Goal: Feedback & Contribution: Submit feedback/report problem

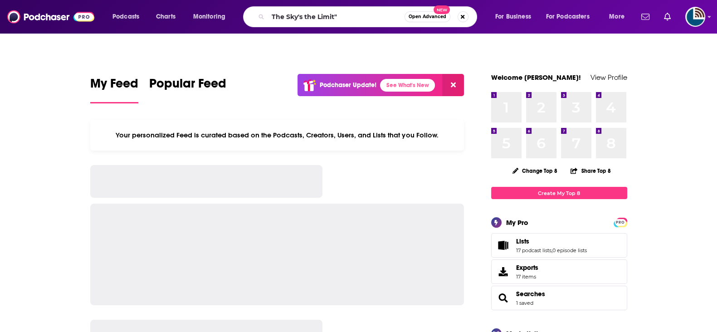
click at [355, 13] on input "The Sky's the Limit"" at bounding box center [336, 17] width 137 height 15
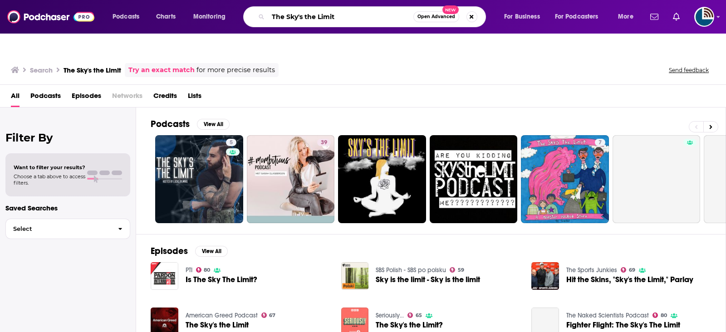
click at [298, 14] on input "The Sky's the Limit" at bounding box center [340, 17] width 145 height 15
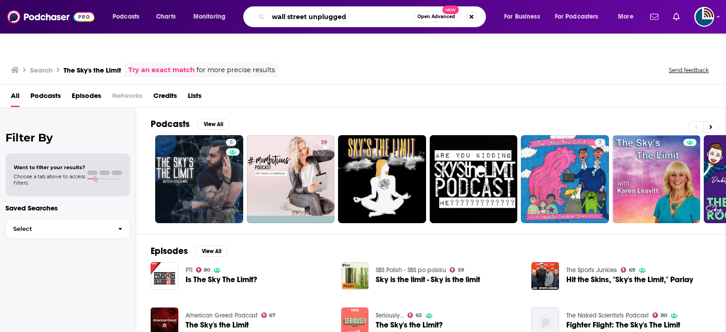
type input "wall street unplugged"
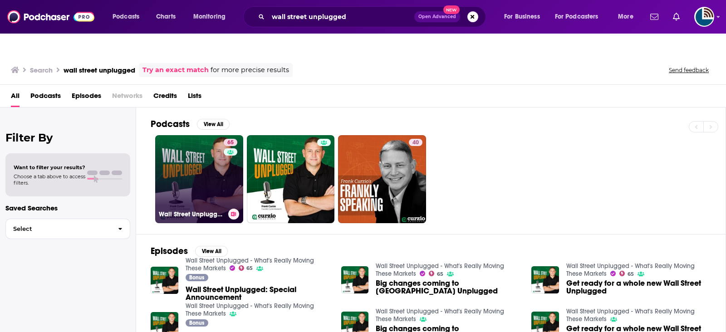
click at [171, 176] on link "65 Wall Street Unplugged - What's Really Moving These Markets" at bounding box center [199, 179] width 88 height 88
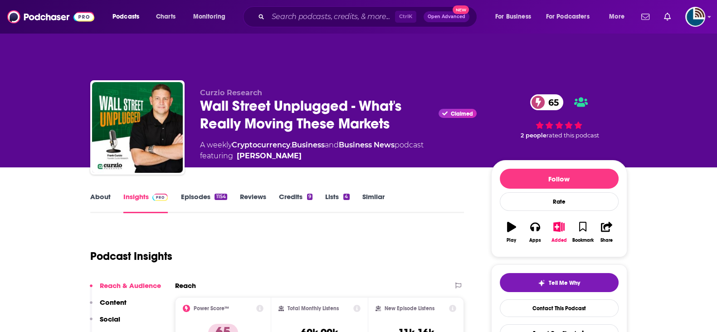
click at [98, 192] on link "About" at bounding box center [100, 202] width 20 height 21
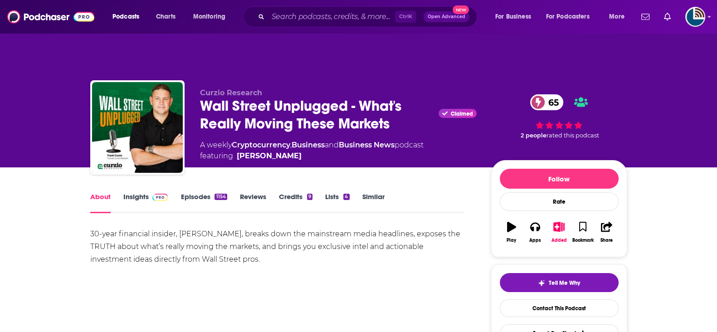
click at [261, 228] on div "30-year financial insider, Frank Curzio, breaks down the mainstream media headl…" at bounding box center [277, 247] width 374 height 38
drag, startPoint x: 230, startPoint y: 73, endPoint x: 197, endPoint y: 73, distance: 32.7
click at [197, 80] on div "Curzio Research Wall Street Unplugged - What's Really Moving These Markets Clai…" at bounding box center [358, 129] width 537 height 98
copy span "Curzio Research"
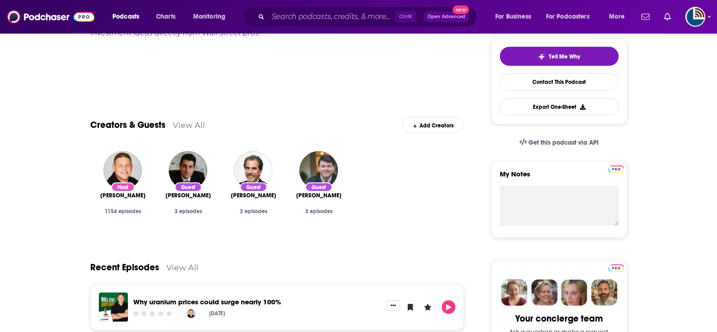
scroll to position [396, 0]
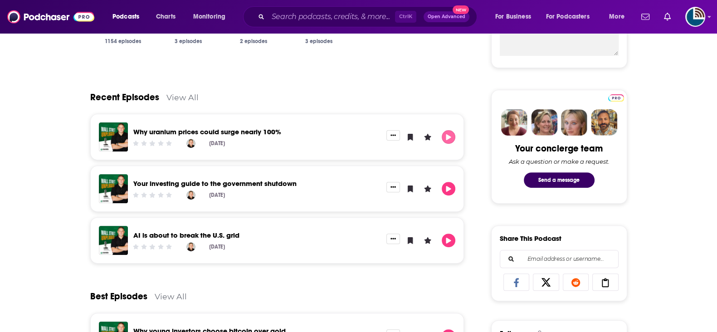
click at [449, 134] on icon "Play" at bounding box center [448, 137] width 7 height 6
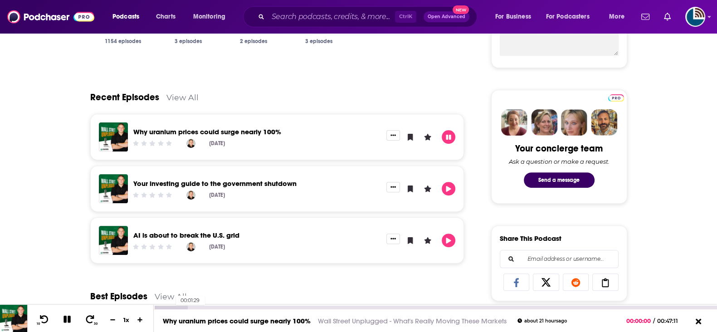
click at [171, 307] on div at bounding box center [171, 308] width 34 height 4
click at [197, 306] on div at bounding box center [185, 308] width 63 height 4
click at [220, 307] on div at bounding box center [198, 308] width 89 height 4
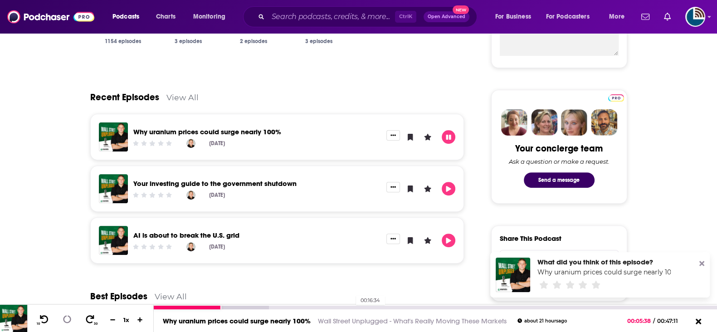
click at [352, 308] on div "00:16:34" at bounding box center [435, 308] width 563 height 4
click at [497, 306] on div "00:28:43" at bounding box center [435, 308] width 563 height 4
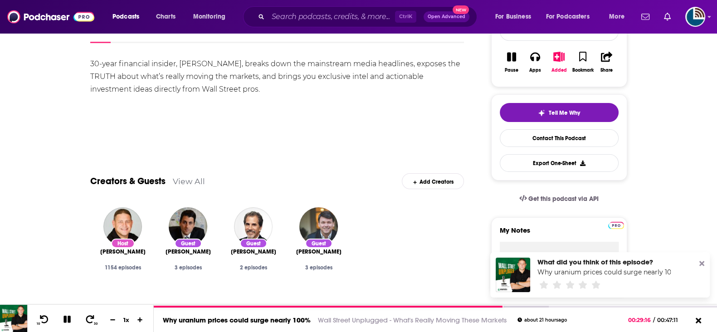
scroll to position [283, 0]
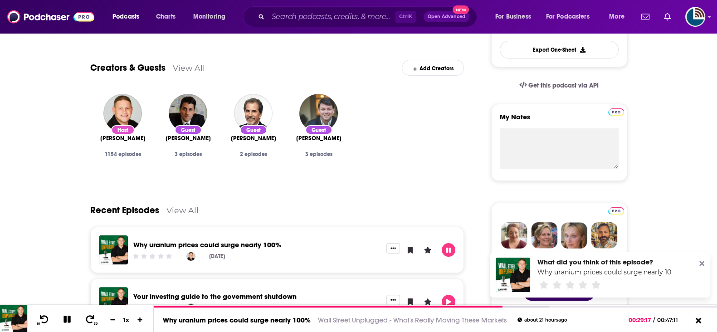
click at [188, 205] on link "View All" at bounding box center [182, 210] width 32 height 10
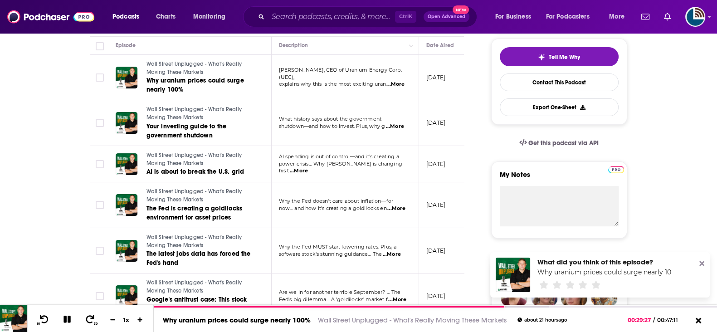
scroll to position [226, 0]
click at [308, 167] on span "...More" at bounding box center [299, 170] width 18 height 7
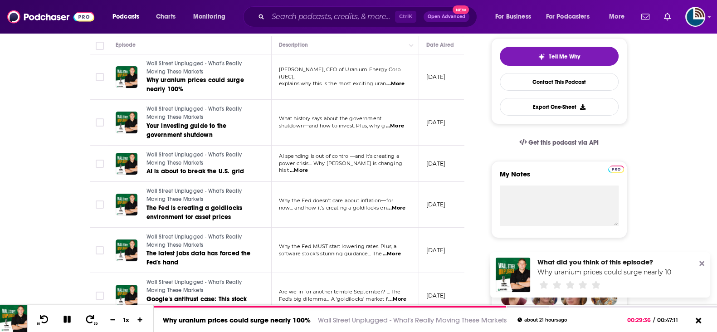
click at [399, 205] on span "...More" at bounding box center [396, 208] width 18 height 7
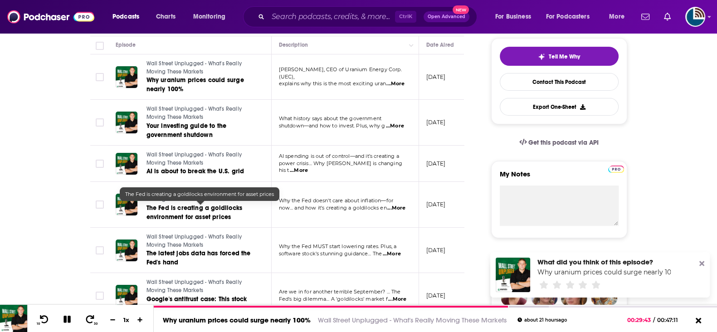
click at [209, 204] on span "The Fed is creating a goldilocks environment for asset prices" at bounding box center [195, 212] width 96 height 17
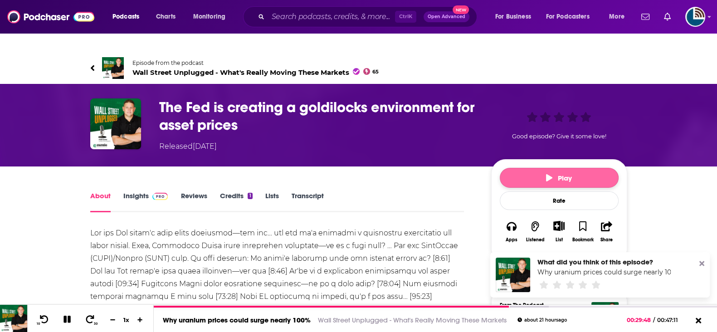
click at [592, 168] on button "Play" at bounding box center [559, 178] width 119 height 20
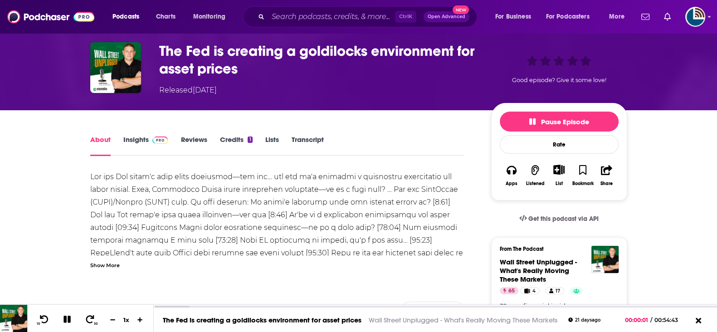
scroll to position [56, 0]
click at [158, 307] on div at bounding box center [171, 308] width 35 height 4
click at [161, 306] on div at bounding box center [171, 308] width 35 height 4
click at [177, 307] on div at bounding box center [171, 308] width 35 height 4
click at [193, 308] on div at bounding box center [184, 308] width 60 height 4
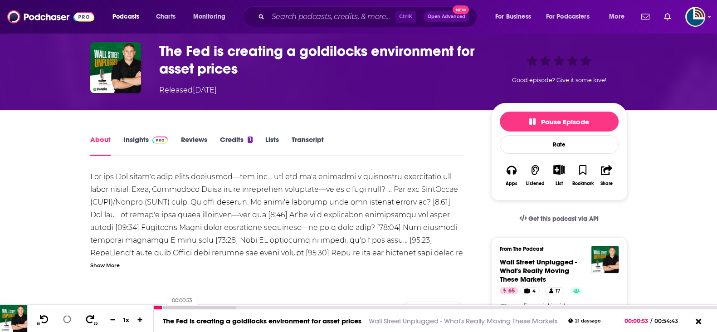
click at [162, 308] on div at bounding box center [158, 308] width 9 height 4
click at [156, 307] on div at bounding box center [158, 308] width 9 height 4
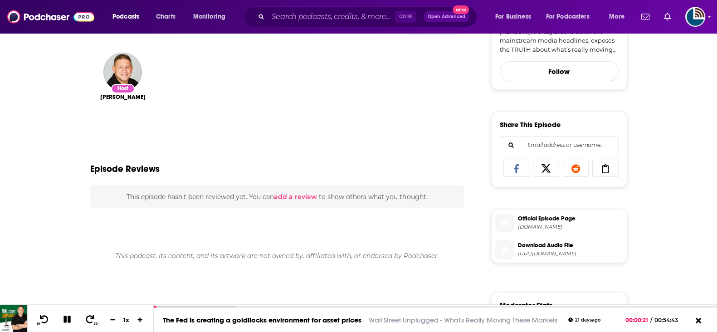
scroll to position [340, 0]
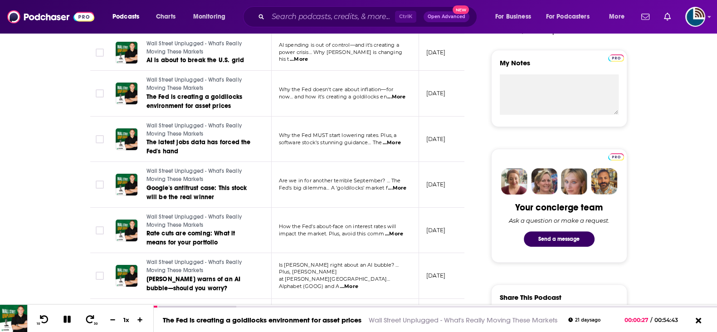
scroll to position [339, 0]
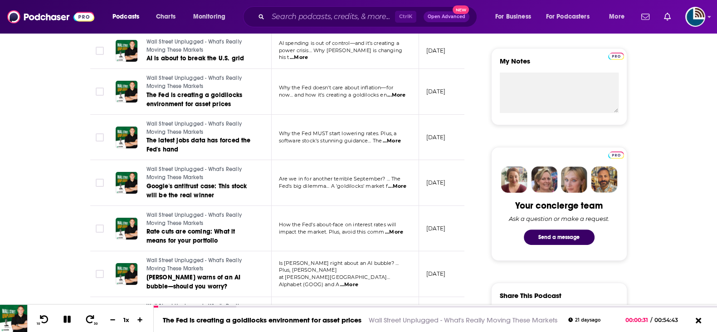
click at [400, 137] on span "...More" at bounding box center [392, 140] width 18 height 7
drag, startPoint x: 156, startPoint y: 177, endPoint x: 54, endPoint y: 174, distance: 103.0
click at [168, 137] on span "The latest jobs data has forced the Fed's hand" at bounding box center [199, 145] width 104 height 17
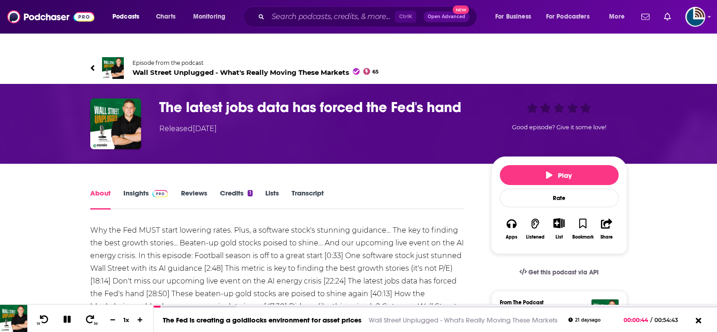
scroll to position [113, 0]
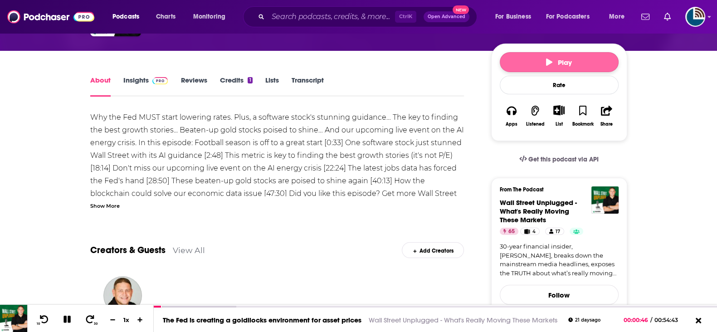
click at [516, 52] on button "Play" at bounding box center [559, 62] width 119 height 20
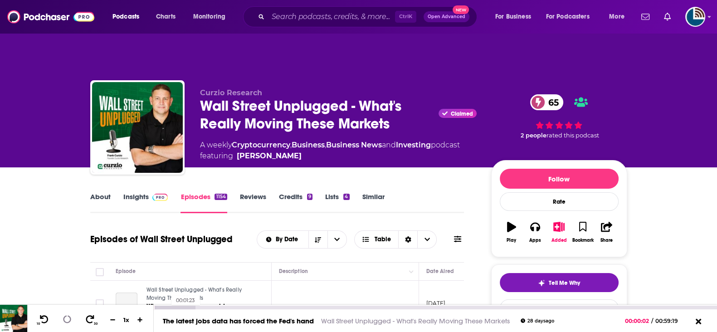
scroll to position [283, 0]
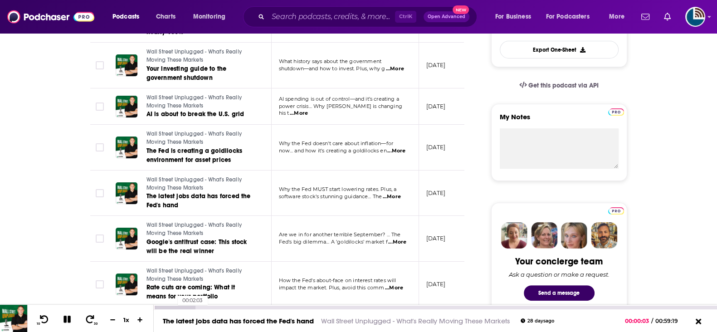
click at [173, 308] on div at bounding box center [174, 308] width 41 height 4
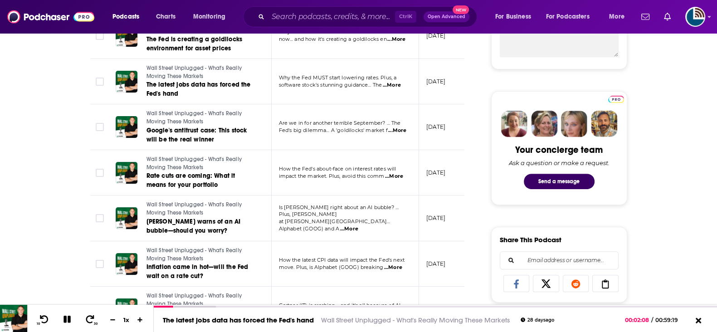
scroll to position [396, 0]
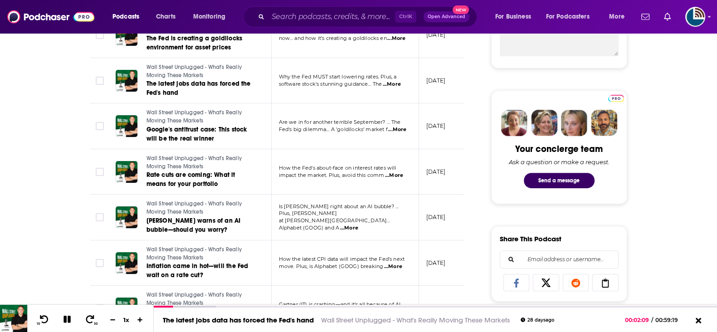
click at [399, 172] on span "...More" at bounding box center [394, 175] width 18 height 7
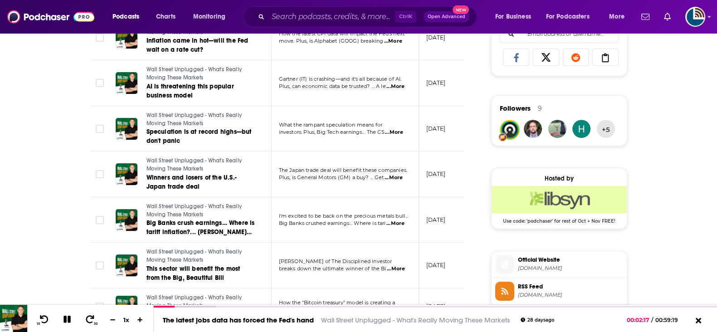
scroll to position [622, 0]
click at [392, 265] on span "...More" at bounding box center [396, 268] width 18 height 7
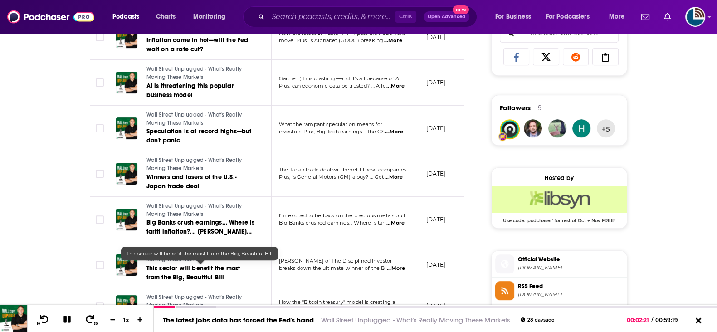
click at [176, 264] on span "This sector will benefit the most from the Big, Beautiful Bill" at bounding box center [194, 272] width 94 height 17
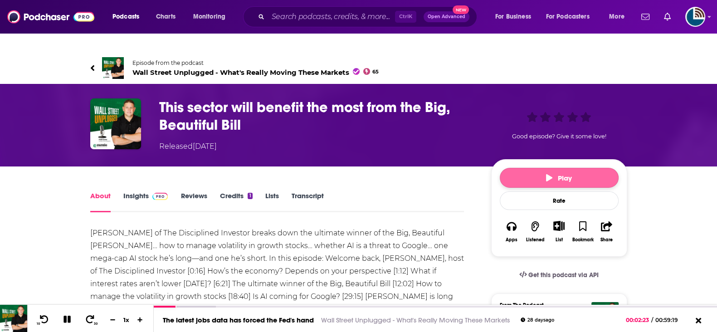
click at [583, 168] on button "Play" at bounding box center [559, 178] width 119 height 20
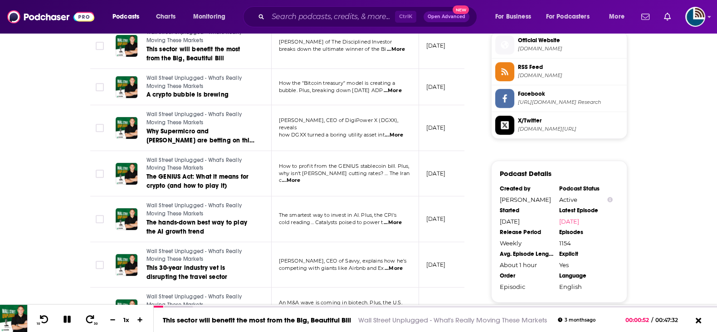
scroll to position [842, 0]
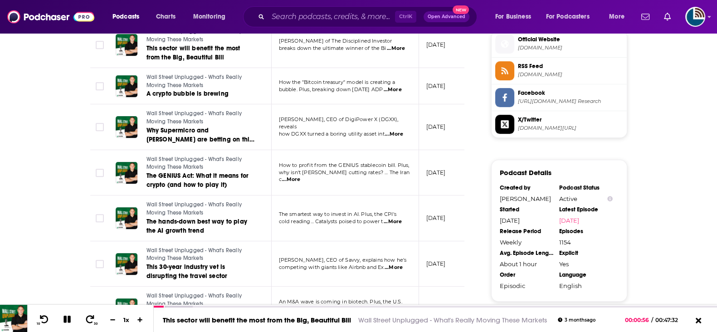
click at [391, 264] on span "...More" at bounding box center [394, 267] width 18 height 7
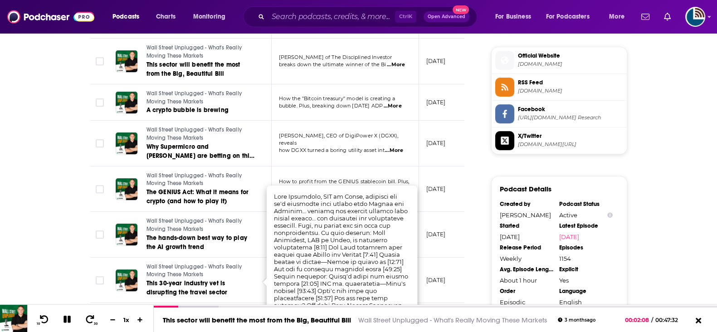
scroll to position [833, 0]
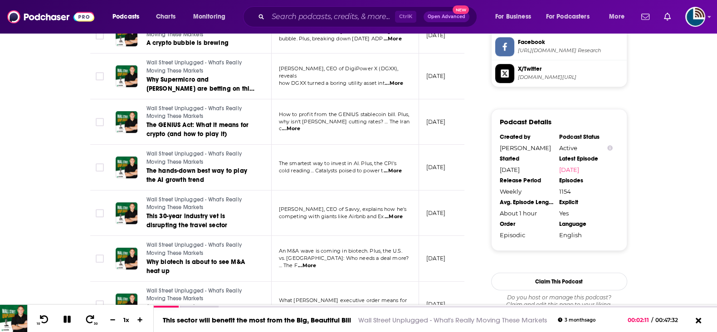
scroll to position [895, 0]
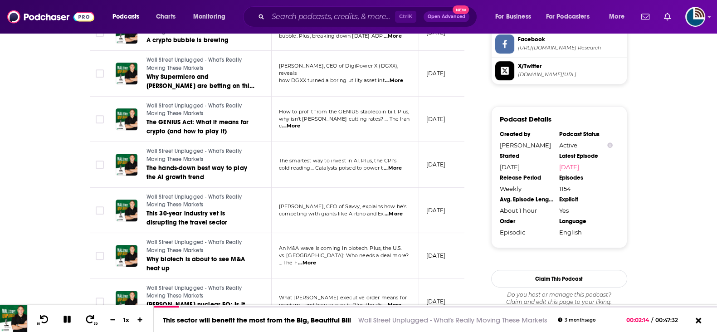
click at [399, 210] on span "...More" at bounding box center [394, 213] width 18 height 7
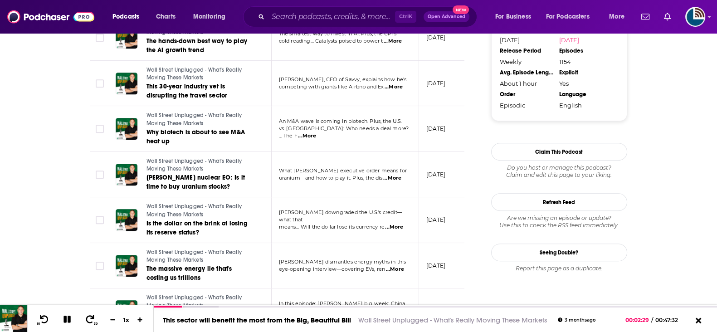
scroll to position [1023, 0]
click at [400, 265] on span "...More" at bounding box center [395, 268] width 18 height 7
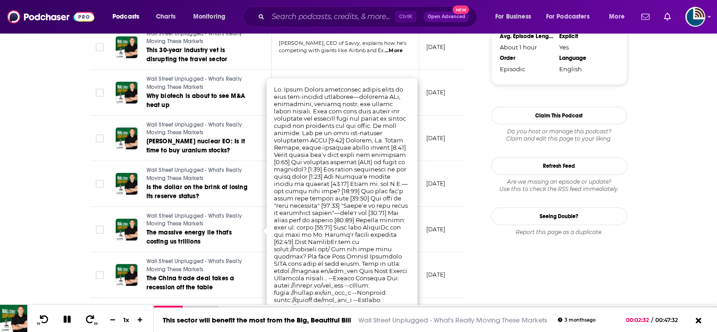
scroll to position [1103, 0]
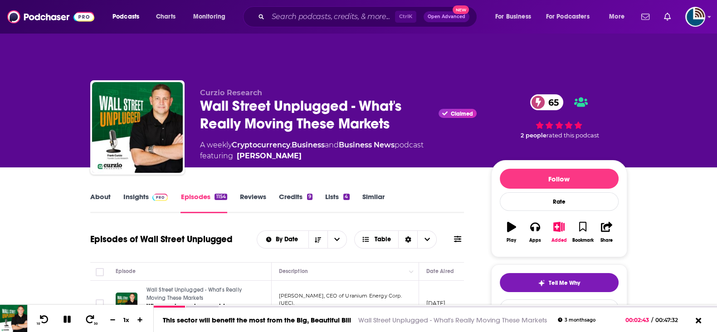
scroll to position [170, 0]
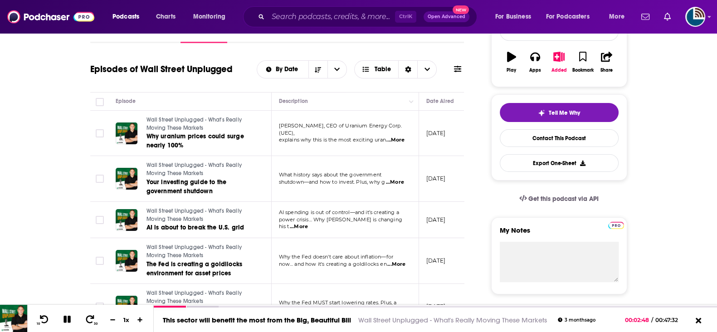
click at [397, 137] on span "...More" at bounding box center [395, 140] width 18 height 7
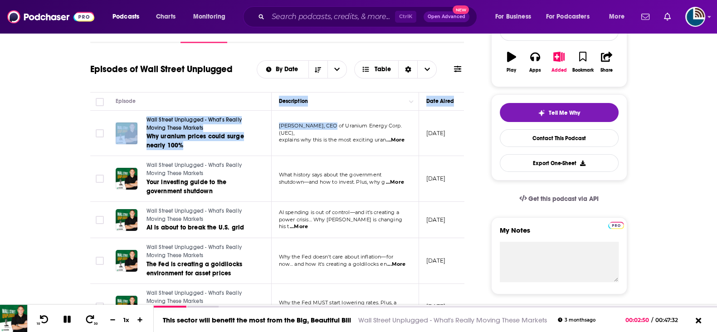
drag, startPoint x: 276, startPoint y: 85, endPoint x: 326, endPoint y: 93, distance: 50.4
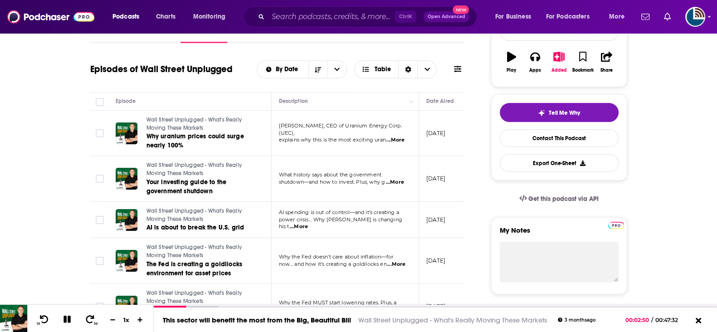
click at [307, 137] on span "explains why this is the most exciting uran" at bounding box center [332, 140] width 107 height 6
drag, startPoint x: 279, startPoint y: 108, endPoint x: 388, endPoint y: 109, distance: 108.4
click at [388, 122] on span "Amir Adnani, CEO of Uranium Energy Corp. (UEC)," at bounding box center [340, 129] width 123 height 14
copy span "Amir Adnani, CEO of Uranium Energy Corp"
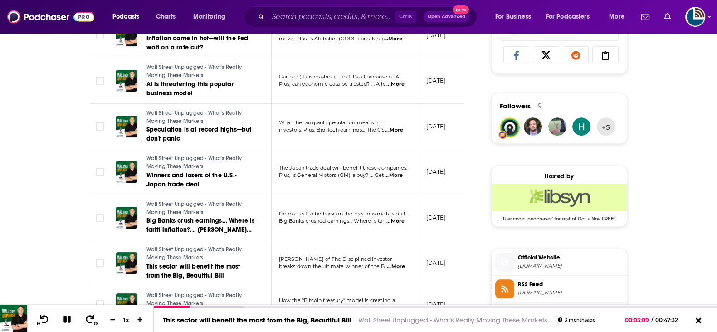
scroll to position [680, 0]
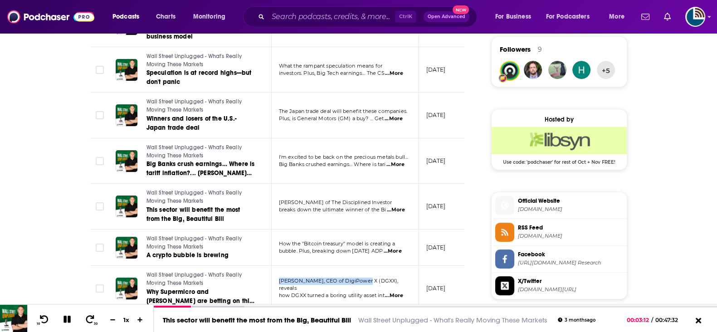
drag, startPoint x: 278, startPoint y: 263, endPoint x: 365, endPoint y: 265, distance: 86.7
click at [365, 266] on td "Michel Amar, CEO of DigiPower X (DGXX), reveals how DGXX turned a boring utilit…" at bounding box center [345, 289] width 147 height 46
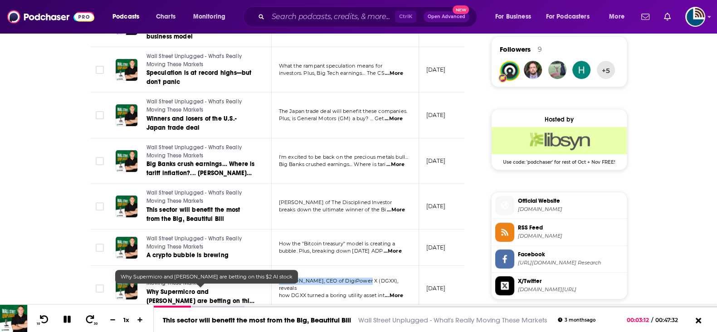
copy span "Michel Amar, CEO of DigiPower X"
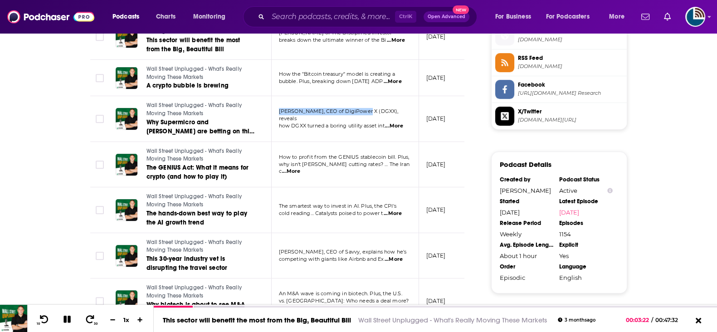
scroll to position [907, 0]
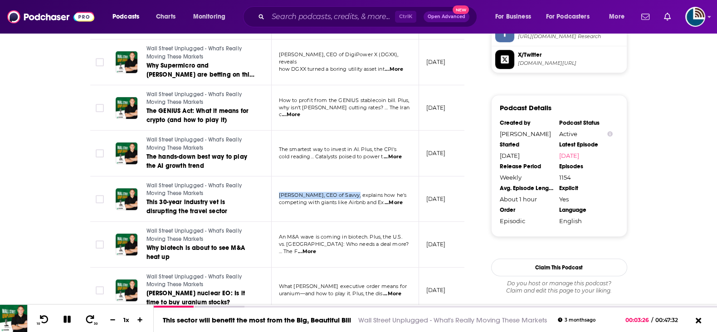
drag, startPoint x: 279, startPoint y: 171, endPoint x: 350, endPoint y: 175, distance: 70.9
click at [350, 192] on span "Eric Goldreyer, CEO of Savvy, explains how he's" at bounding box center [343, 195] width 128 height 6
copy span "Eric Goldreyer, CEO of Savvy"
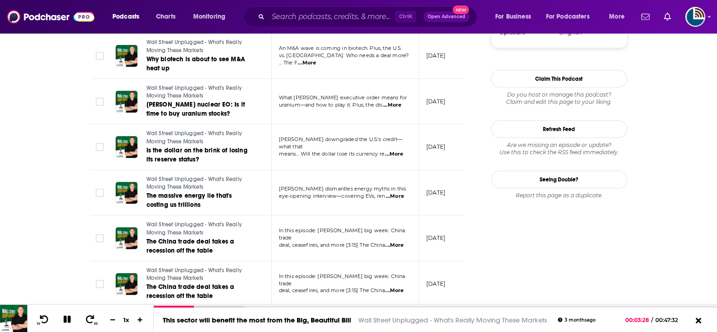
scroll to position [1103, 0]
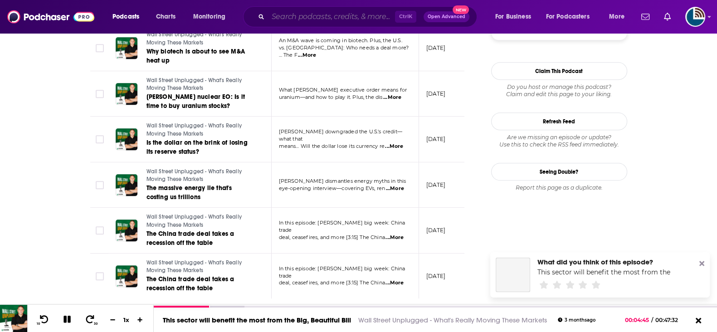
click at [304, 13] on input "Search podcasts, credits, & more..." at bounding box center [331, 17] width 127 height 15
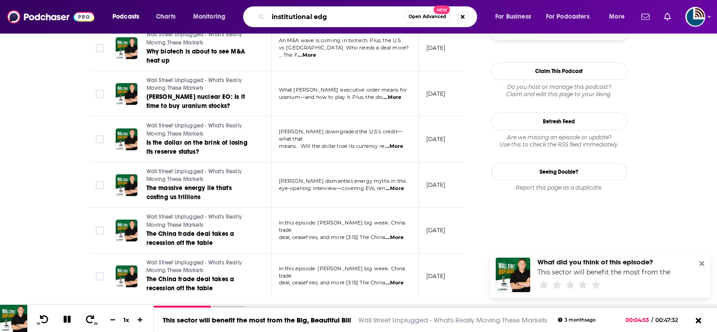
type input "institutional edge"
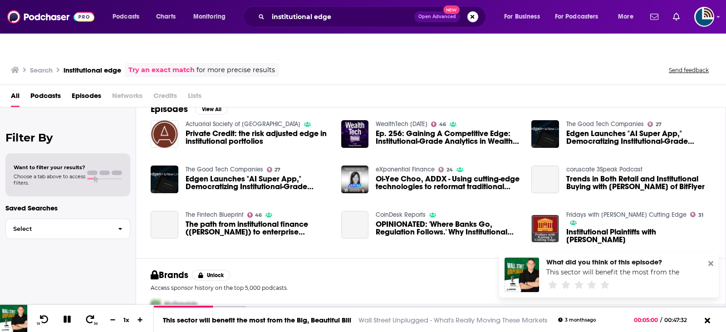
scroll to position [150, 0]
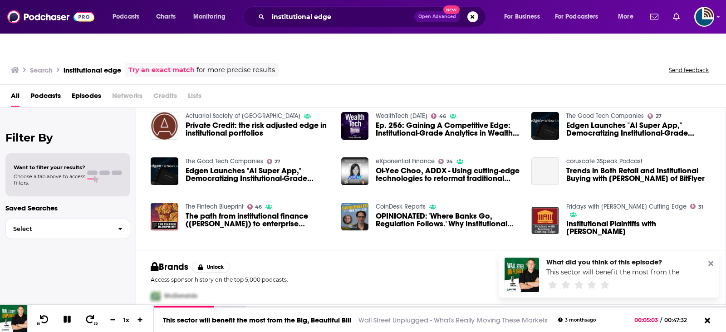
click at [337, 8] on div "institutional edge Open Advanced New" at bounding box center [364, 16] width 243 height 21
click at [341, 15] on input "institutional edge" at bounding box center [341, 17] width 146 height 15
click at [269, 14] on input "institutional edge" at bounding box center [341, 17] width 146 height 15
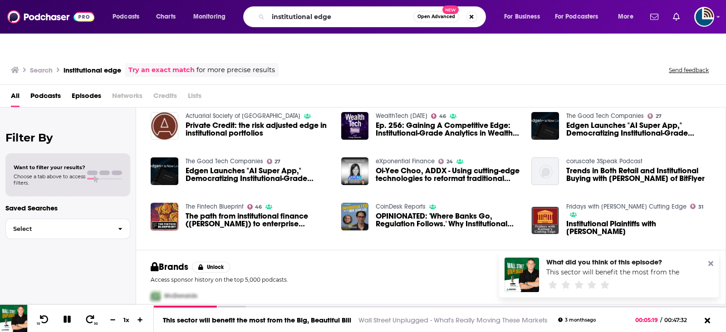
drag, startPoint x: 64, startPoint y: 246, endPoint x: 73, endPoint y: 241, distance: 9.3
click at [64, 246] on div "Filter By Want to filter your results? Choose a tab above to access filters. Sa…" at bounding box center [68, 274] width 136 height 332
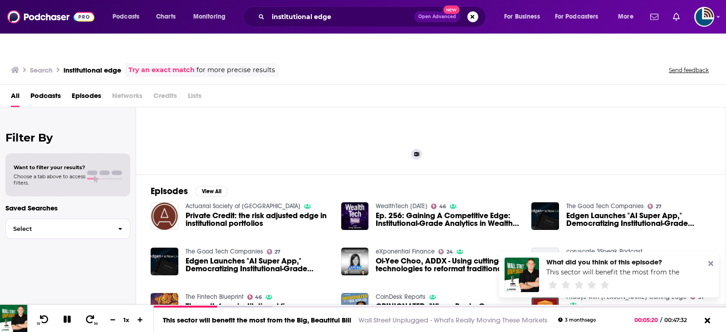
scroll to position [6, 0]
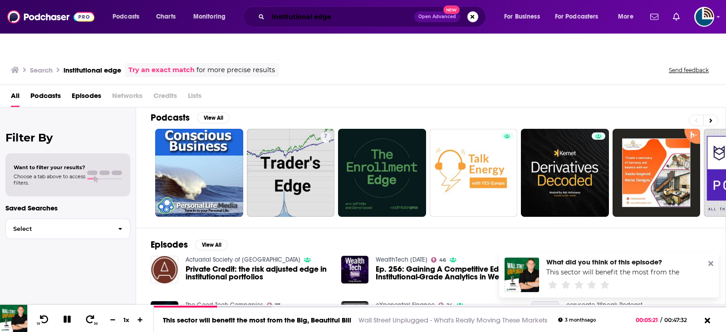
click at [294, 19] on input "institutional edge" at bounding box center [341, 17] width 146 height 15
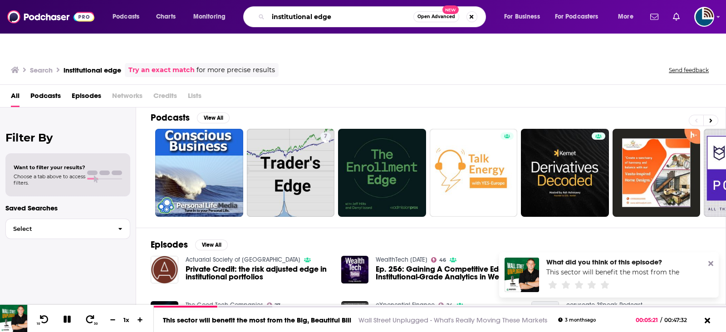
click at [295, 19] on input "institutional edge" at bounding box center [340, 17] width 145 height 15
click at [347, 23] on input "institutional edge" at bounding box center [340, 17] width 145 height 15
click at [301, 17] on input "institutional edge" at bounding box center [340, 17] width 145 height 15
click at [348, 15] on input "institutional edge" at bounding box center [340, 17] width 145 height 15
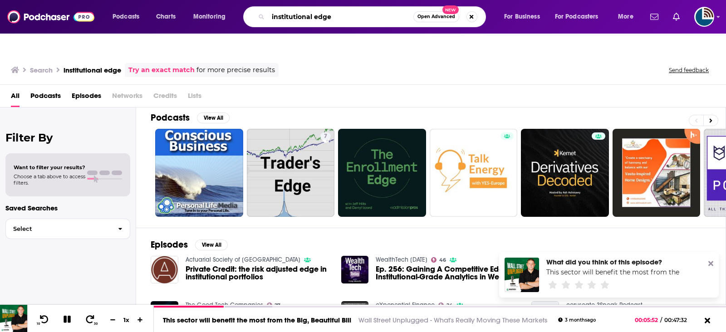
click at [264, 15] on div "institutional edge Open Advanced New" at bounding box center [364, 16] width 243 height 21
type input "pensions & investments"
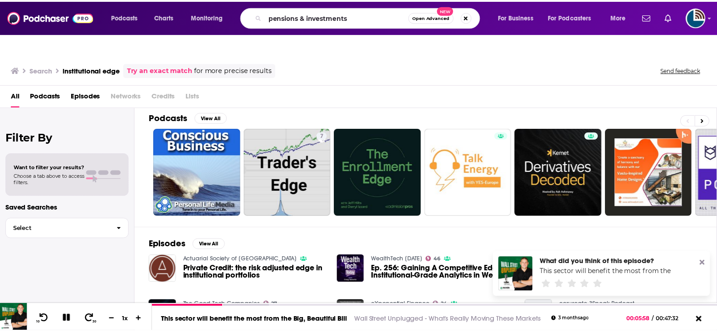
scroll to position [6, 0]
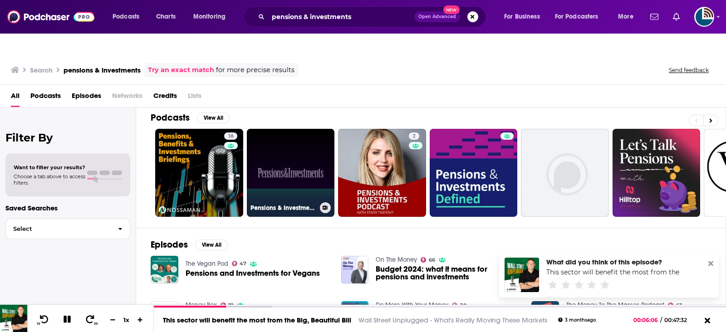
click at [285, 150] on link "Pensions & Investments" at bounding box center [291, 173] width 88 height 88
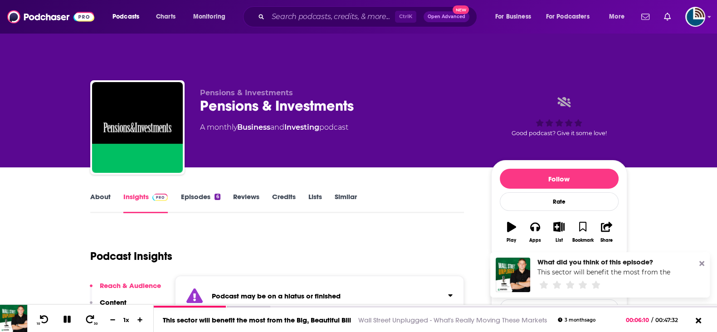
click at [95, 192] on link "About" at bounding box center [100, 202] width 20 height 21
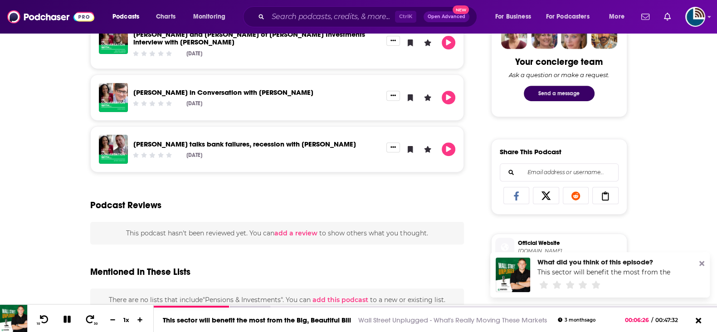
scroll to position [483, 0]
click at [556, 86] on button "Send a message" at bounding box center [559, 93] width 71 height 15
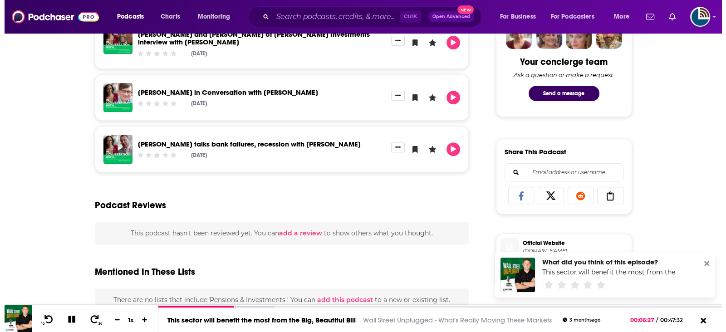
scroll to position [0, 0]
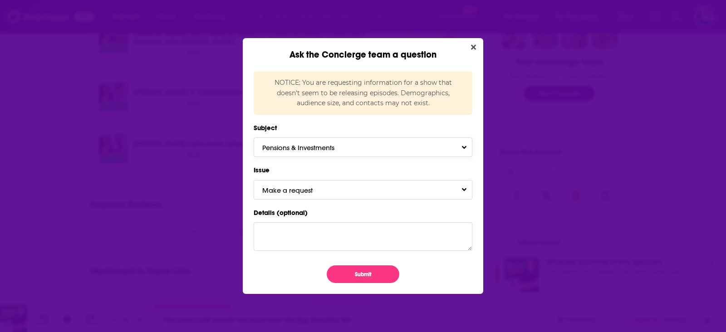
click at [296, 153] on button "Pensions & Investments" at bounding box center [363, 147] width 219 height 20
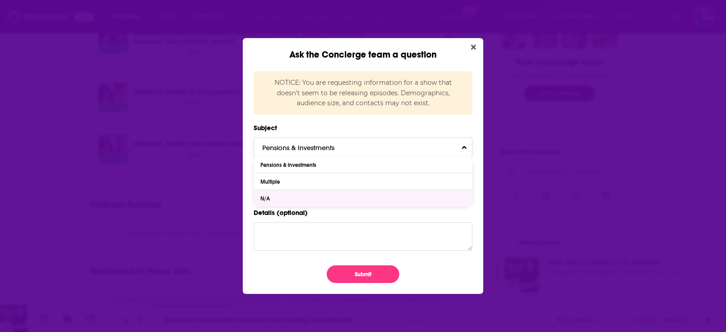
click at [281, 201] on div "N/A" at bounding box center [363, 198] width 219 height 16
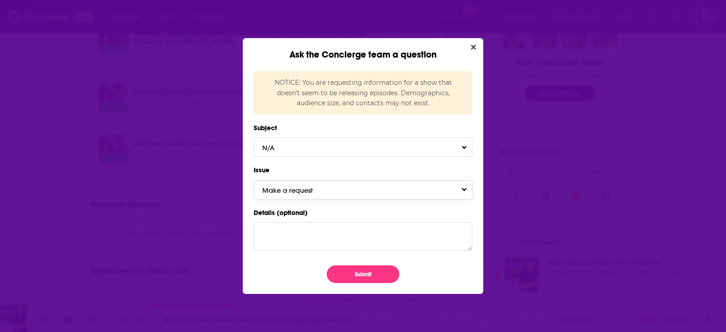
click at [278, 191] on span "Make a request" at bounding box center [296, 190] width 68 height 9
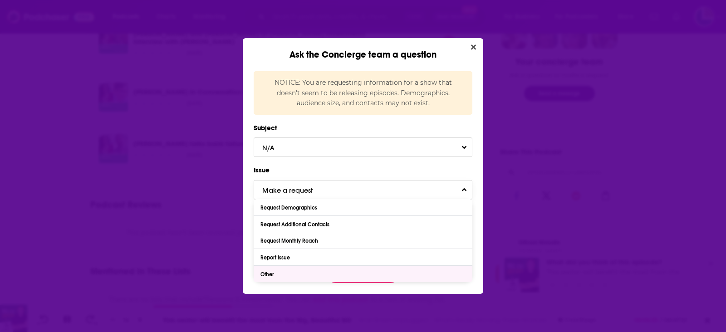
click at [287, 272] on div "Other" at bounding box center [363, 274] width 219 height 16
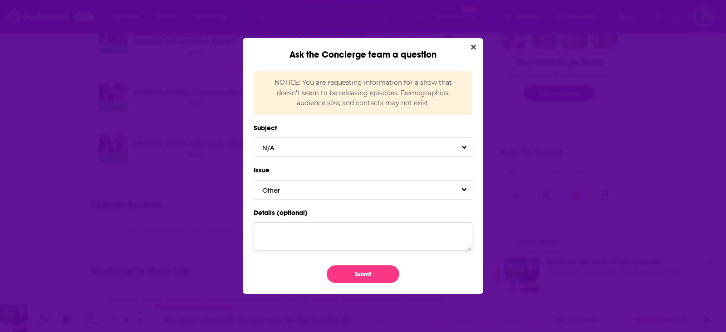
click at [279, 230] on textarea "Details (optional)" at bounding box center [363, 236] width 219 height 28
paste textarea "https://www.youtube.com/watch?v=Zop_0lAkBf4"
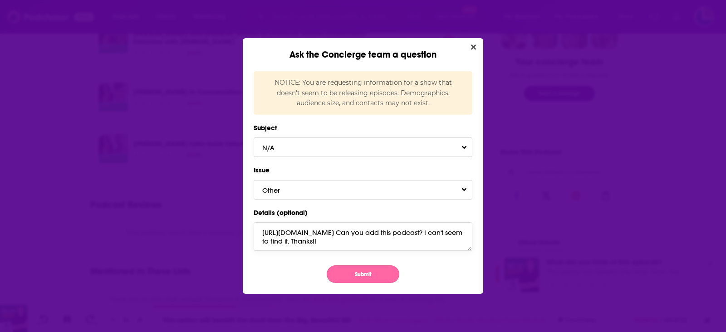
type textarea "https://www.youtube.com/watch?v=Zop_0lAkBf4 Can you add this podcast? I can't s…"
click at [361, 274] on button "Submit" at bounding box center [363, 274] width 73 height 18
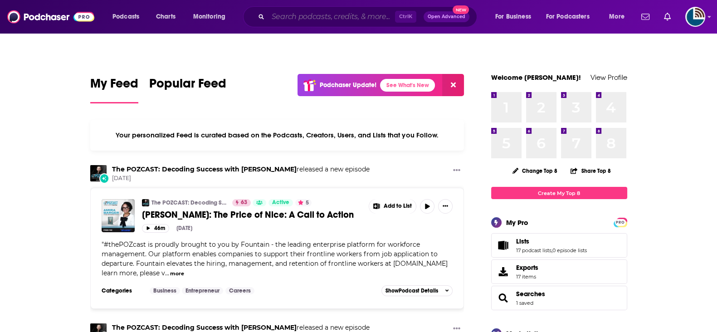
click at [279, 11] on input "Search podcasts, credits, & more..." at bounding box center [331, 17] width 127 height 15
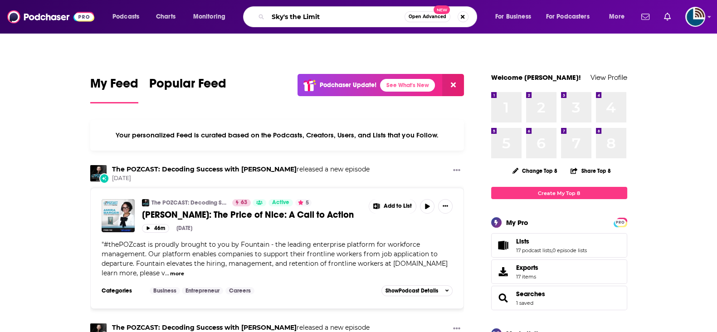
type input "Sky's the Limit"
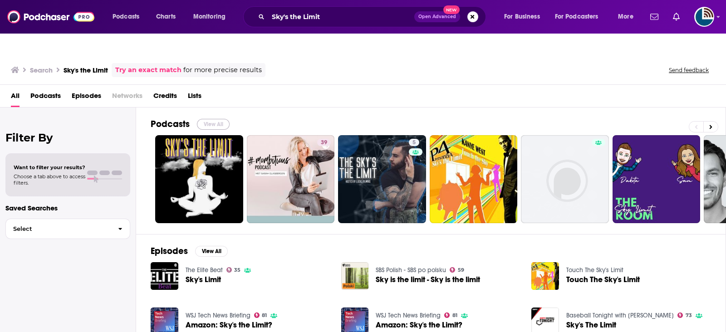
click at [213, 119] on button "View All" at bounding box center [213, 124] width 33 height 11
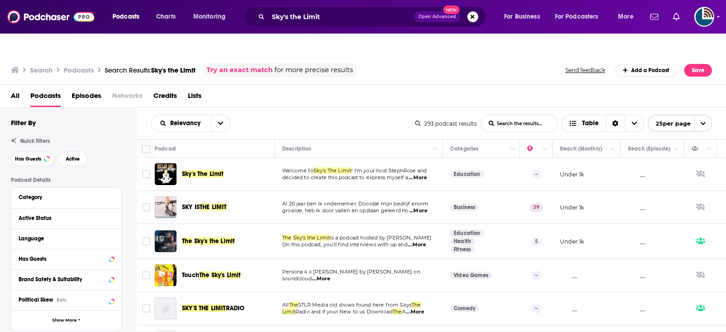
click at [421, 241] on span "...More" at bounding box center [417, 244] width 18 height 7
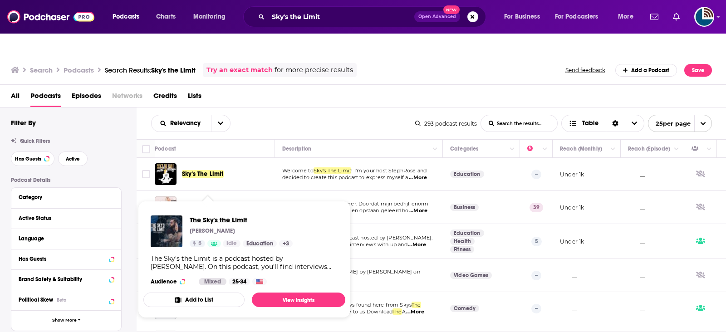
drag, startPoint x: 215, startPoint y: 221, endPoint x: 206, endPoint y: 201, distance: 21.9
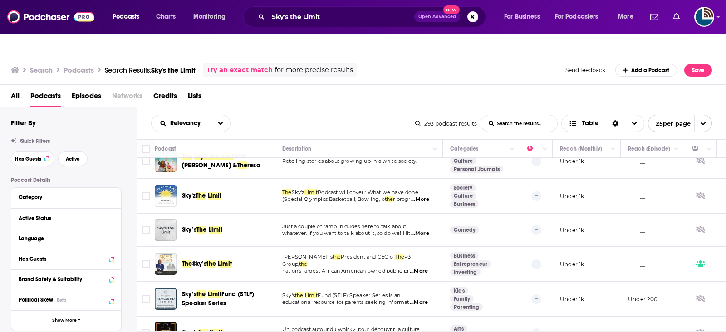
scroll to position [391, 0]
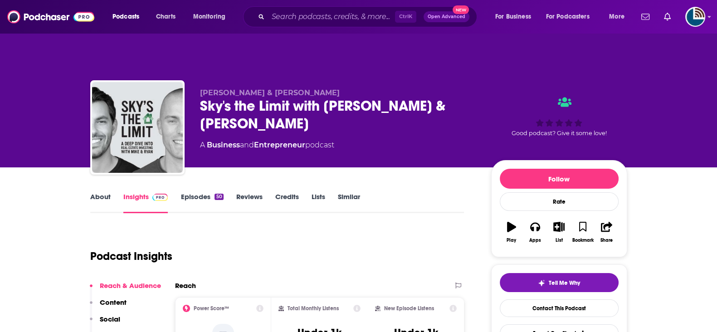
click at [101, 192] on link "About" at bounding box center [100, 202] width 20 height 21
